Goal: Transaction & Acquisition: Purchase product/service

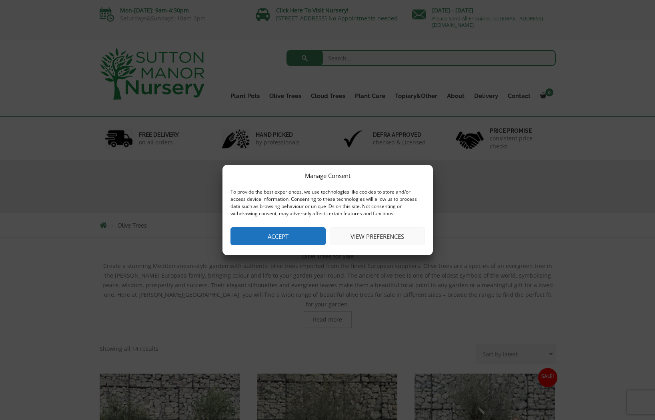
click at [280, 237] on button "Accept" at bounding box center [278, 236] width 95 height 18
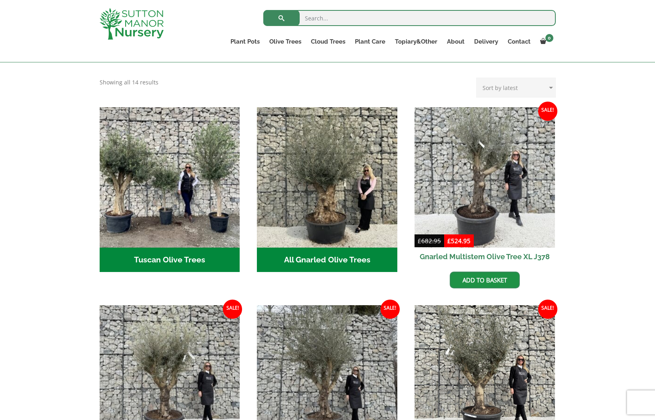
scroll to position [243, 0]
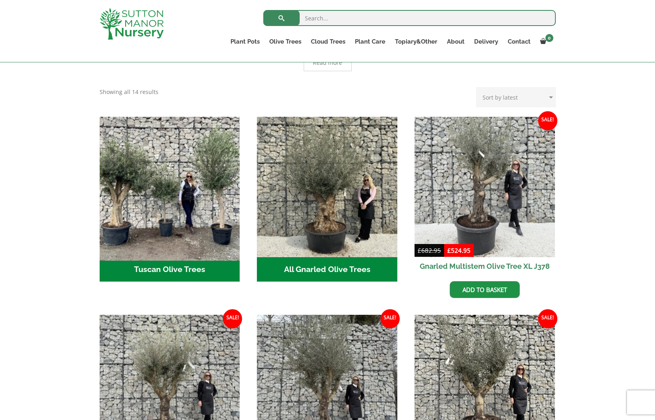
click at [186, 213] on img "Visit product category Tuscan Olive Trees" at bounding box center [169, 186] width 147 height 147
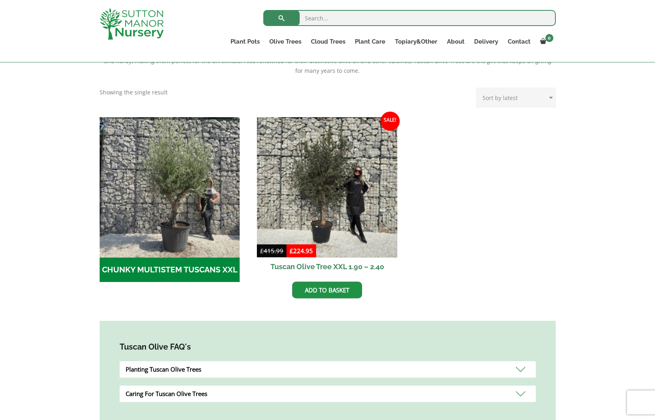
scroll to position [191, 0]
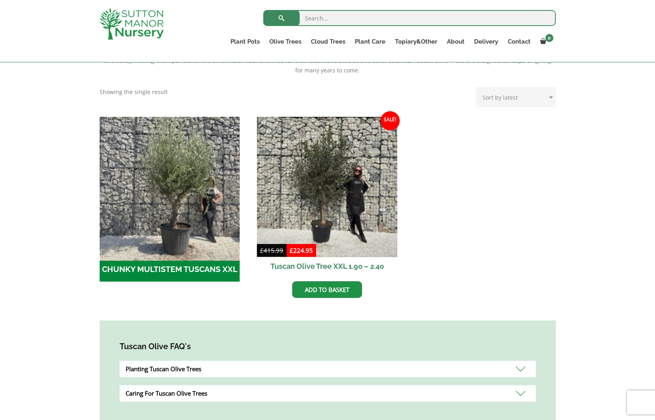
click at [169, 186] on img "Visit product category CHUNKY MULTISTEM TUSCANS XXL" at bounding box center [169, 186] width 147 height 147
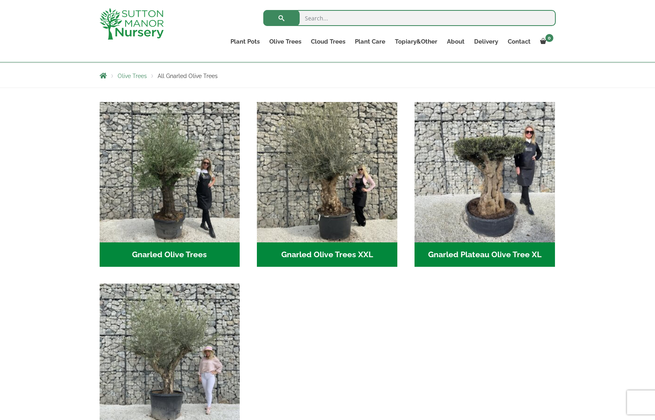
scroll to position [120, 0]
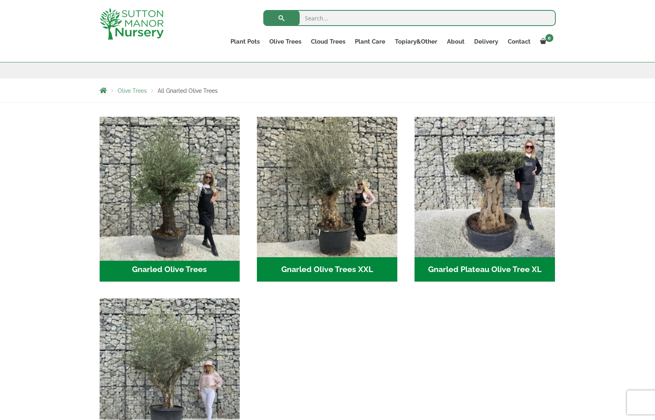
click at [196, 207] on img "Visit product category Gnarled Olive Trees" at bounding box center [169, 186] width 147 height 147
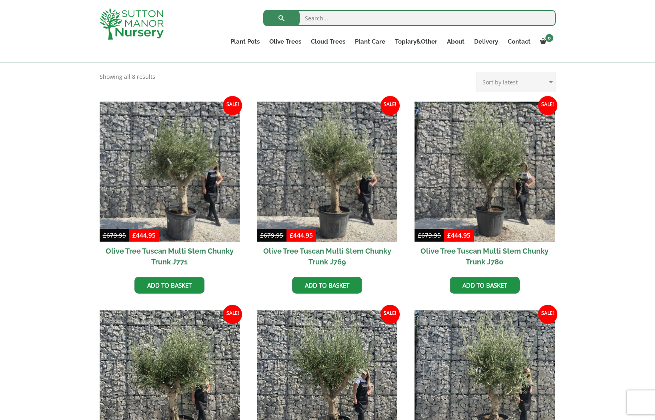
scroll to position [164, 0]
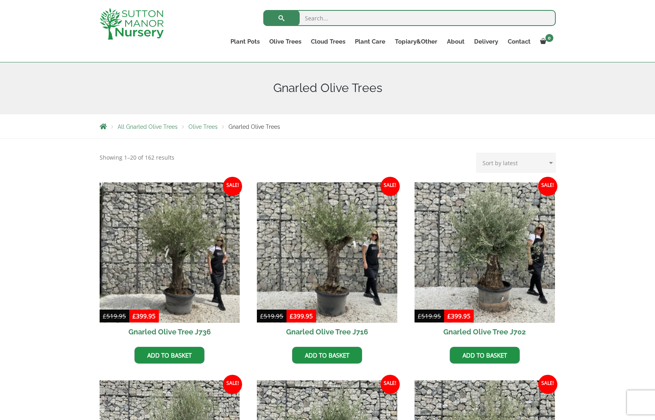
scroll to position [98, 0]
